Goal: Task Accomplishment & Management: Use online tool/utility

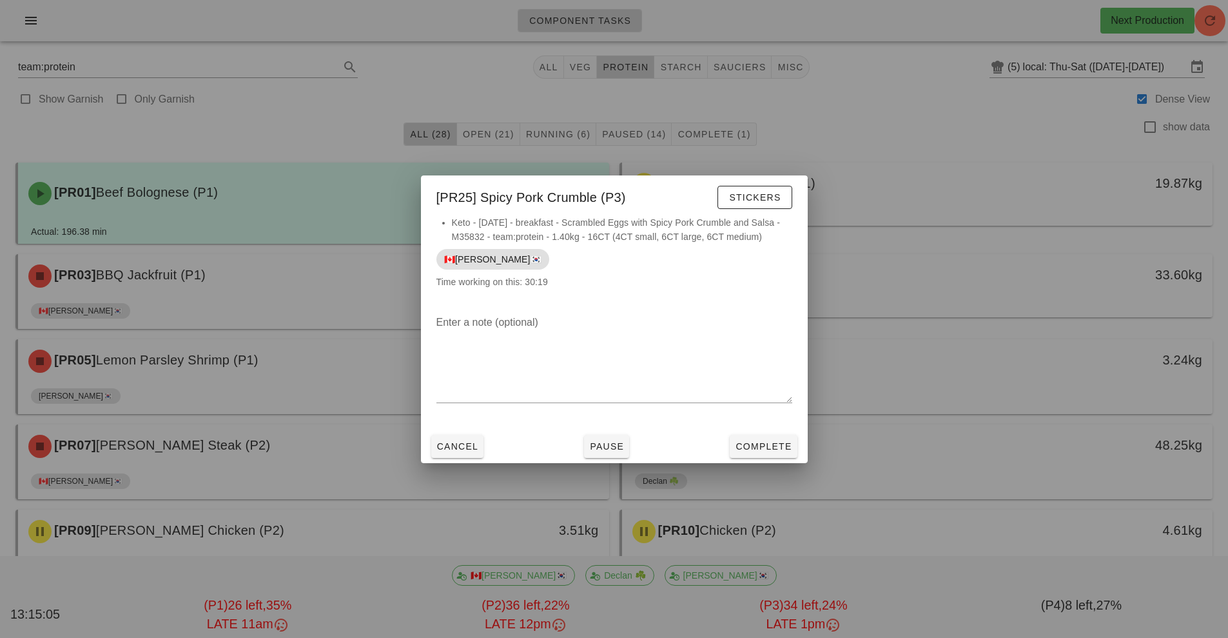
click at [259, 133] on div at bounding box center [614, 319] width 1228 height 638
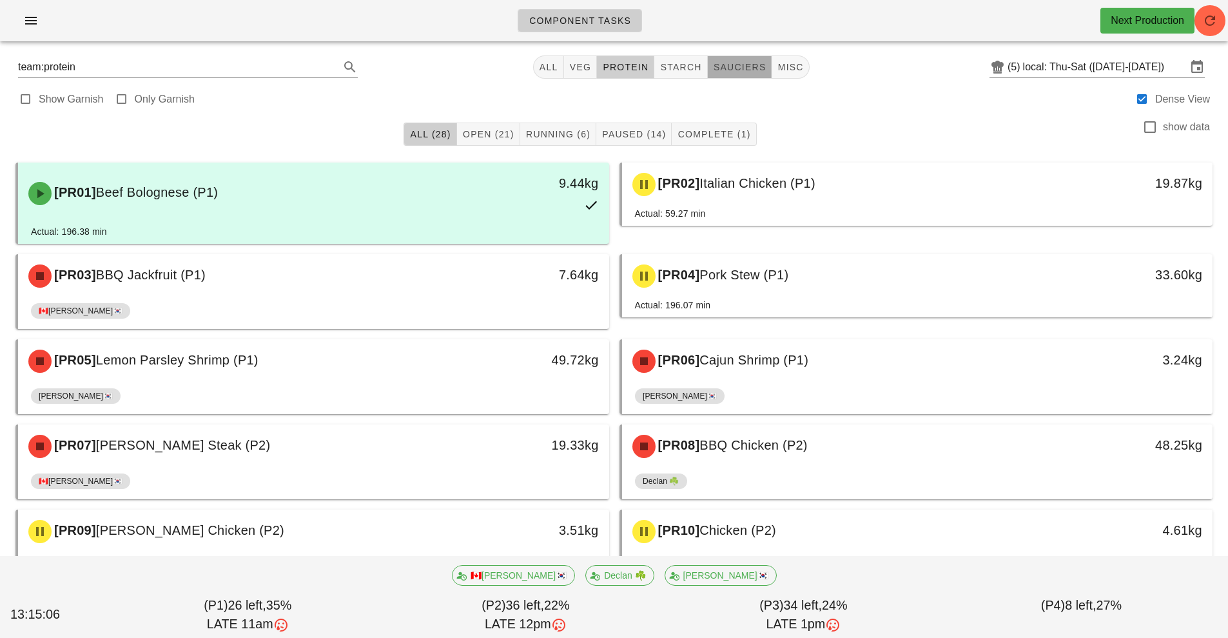
click at [735, 70] on span "sauciers" at bounding box center [740, 67] width 54 height 10
type input "team:sauciers"
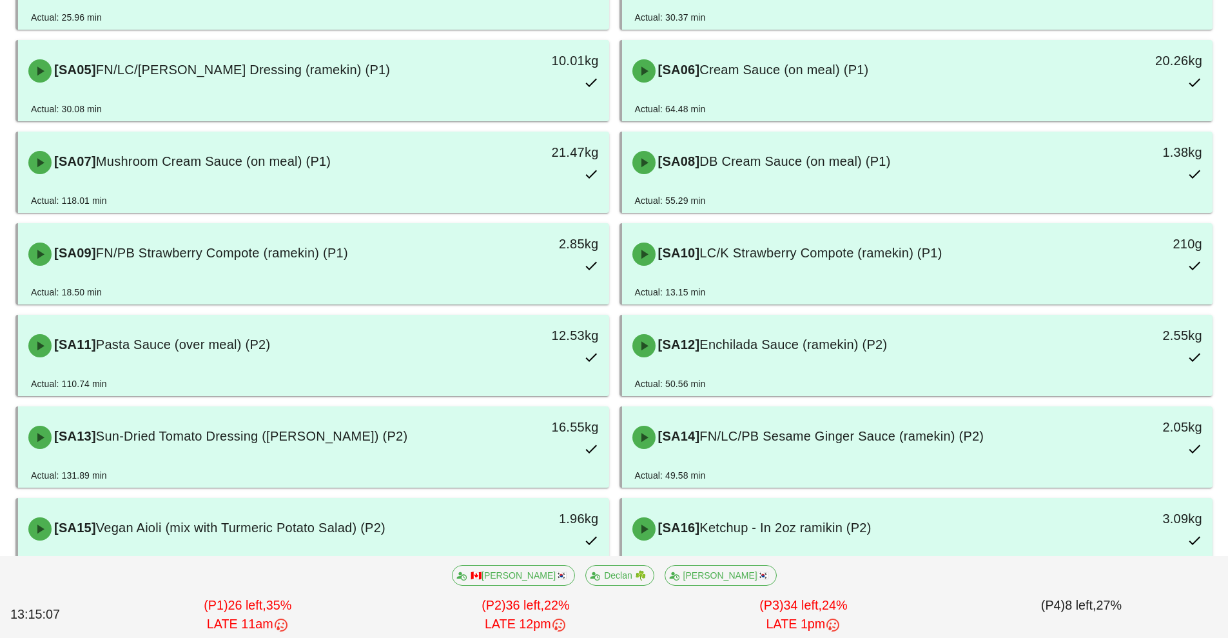
scroll to position [306, 0]
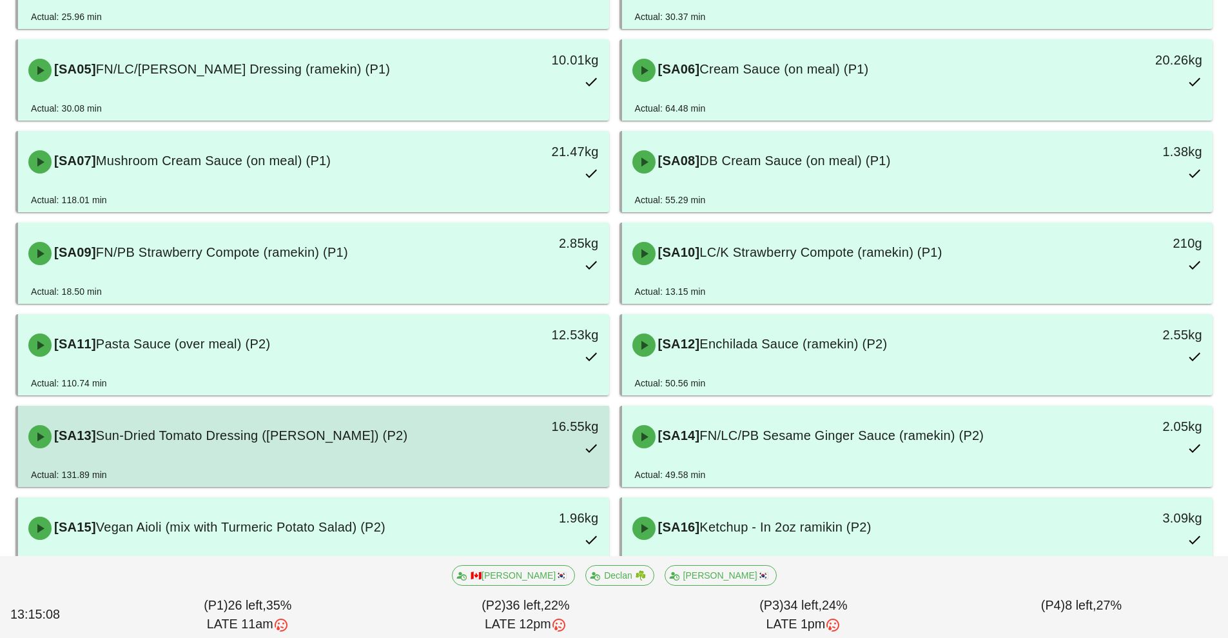
click at [275, 457] on div "[SA13] Sun-Dried Tomato Dressing (ramekin) (P2) 16.55kg" at bounding box center [314, 436] width 586 height 57
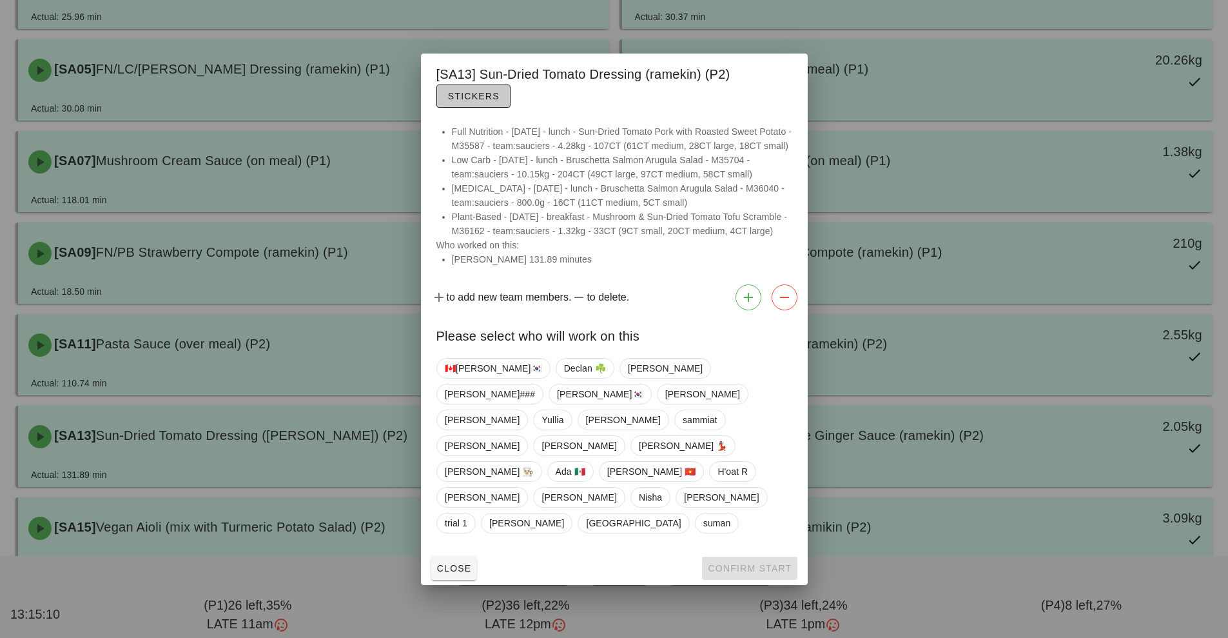
click at [462, 108] on button "Stickers" at bounding box center [474, 95] width 74 height 23
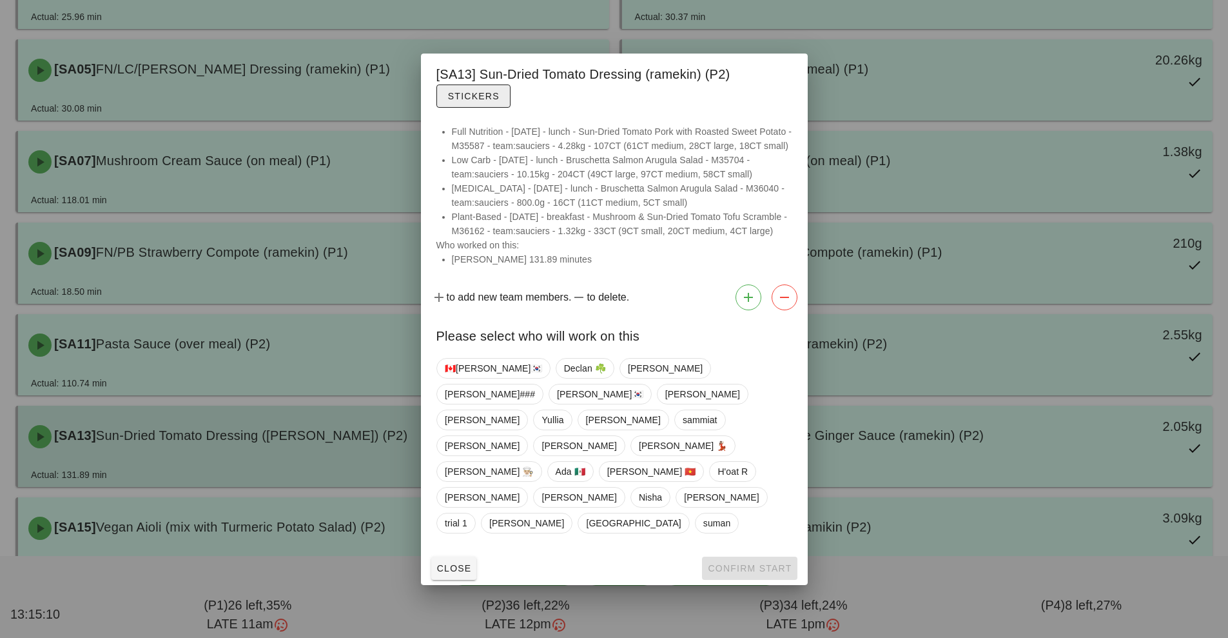
scroll to position [217, 0]
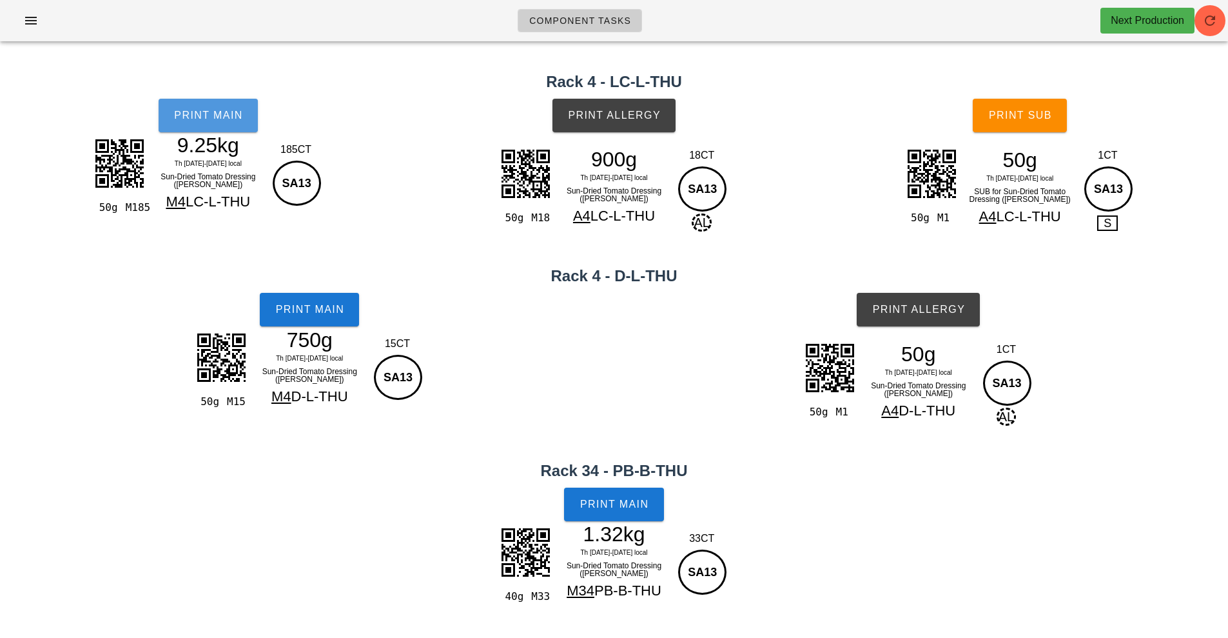
click at [224, 121] on span "Print Main" at bounding box center [208, 116] width 70 height 12
